Goal: Transaction & Acquisition: Subscribe to service/newsletter

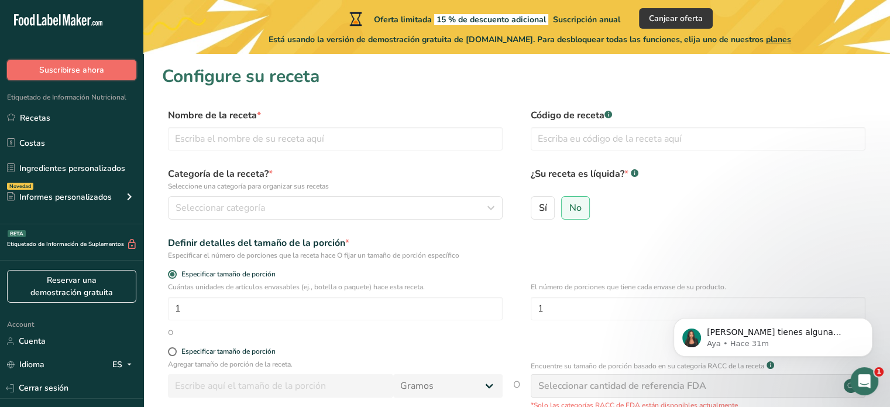
click at [88, 74] on span "Suscribirse ahora" at bounding box center [71, 70] width 65 height 12
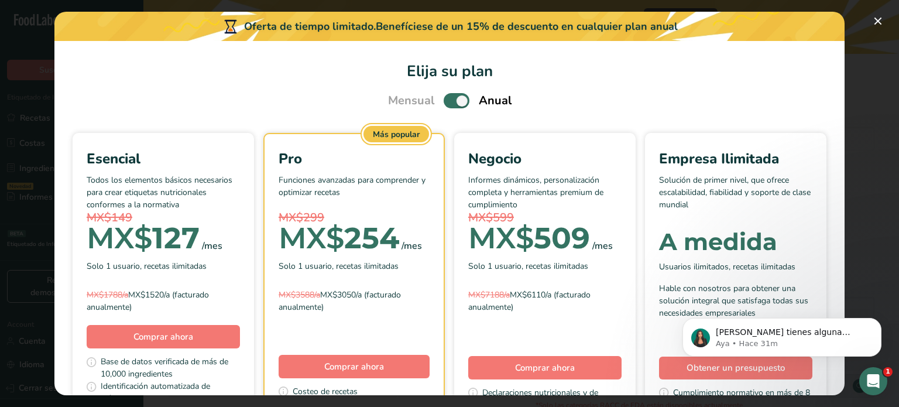
click at [447, 100] on span "Pick Your Pricing Plan Modal" at bounding box center [457, 100] width 26 height 15
click at [447, 100] on input "Pick Your Pricing Plan Modal" at bounding box center [448, 101] width 8 height 8
checkbox input "false"
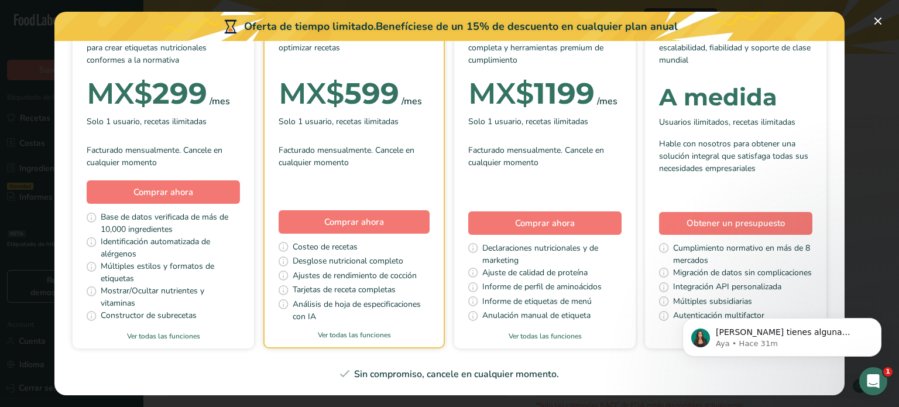
scroll to position [195, 0]
click at [229, 331] on link "Ver todas las funciones" at bounding box center [163, 336] width 181 height 11
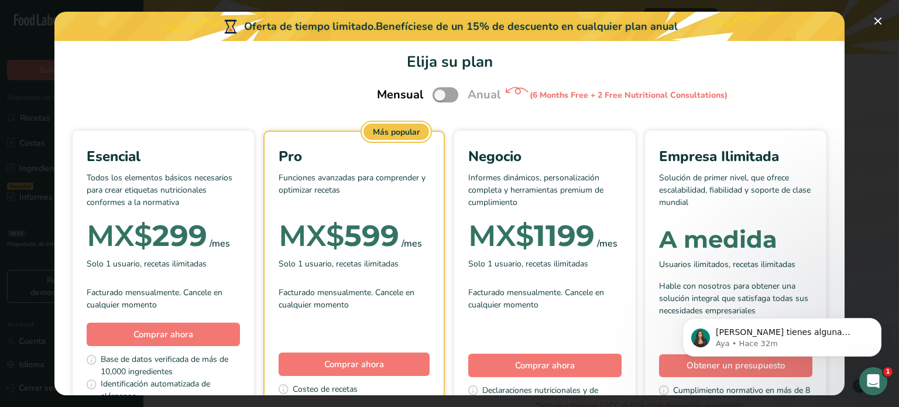
scroll to position [0, 0]
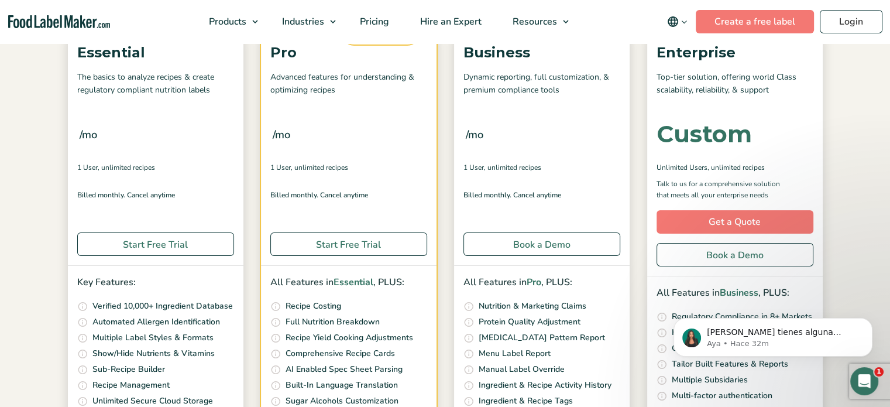
scroll to position [314, 0]
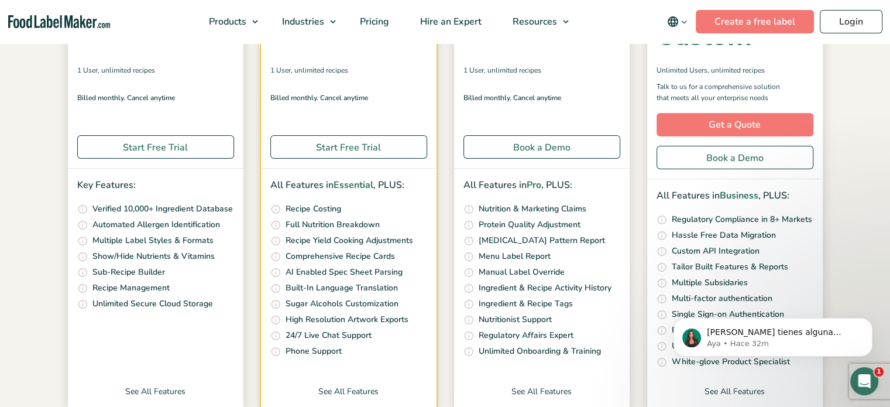
checkbox input "false"
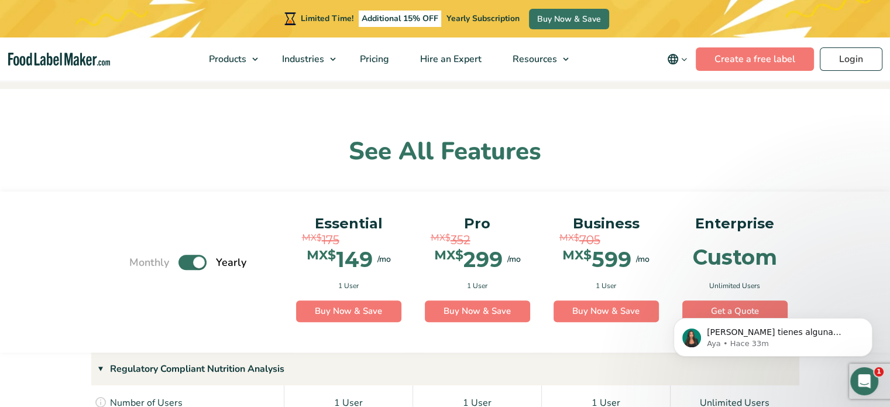
scroll to position [682, 0]
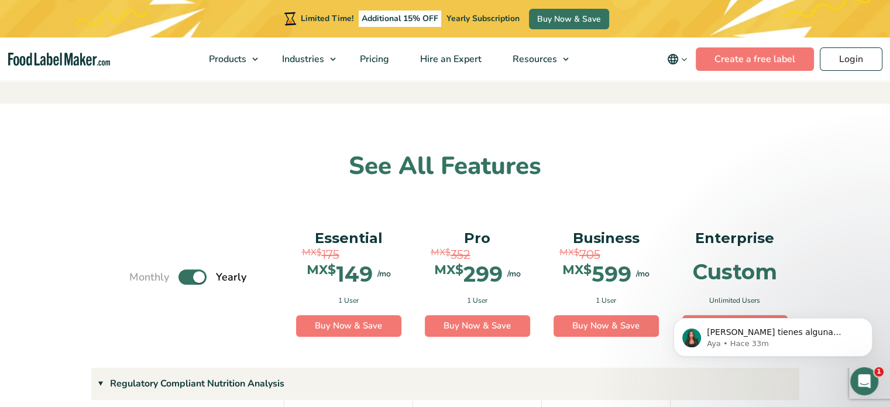
click at [188, 276] on label "Toggle" at bounding box center [193, 276] width 28 height 15
click at [139, 276] on input "Toggle" at bounding box center [136, 277] width 8 height 8
checkbox input "false"
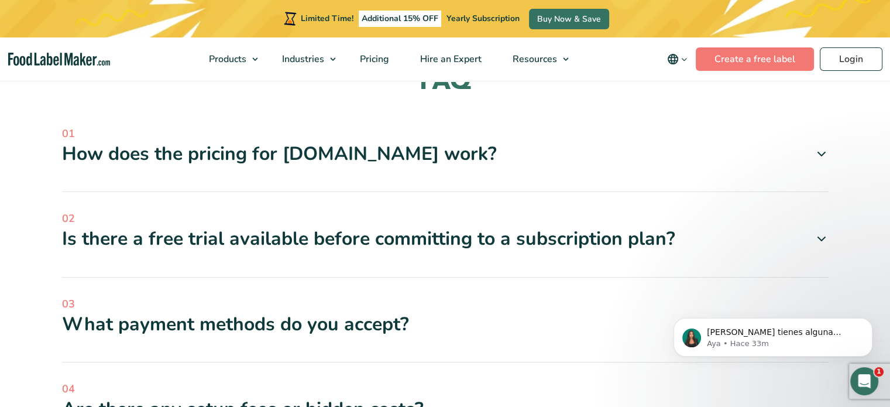
scroll to position [3609, 0]
